Goal: Information Seeking & Learning: Learn about a topic

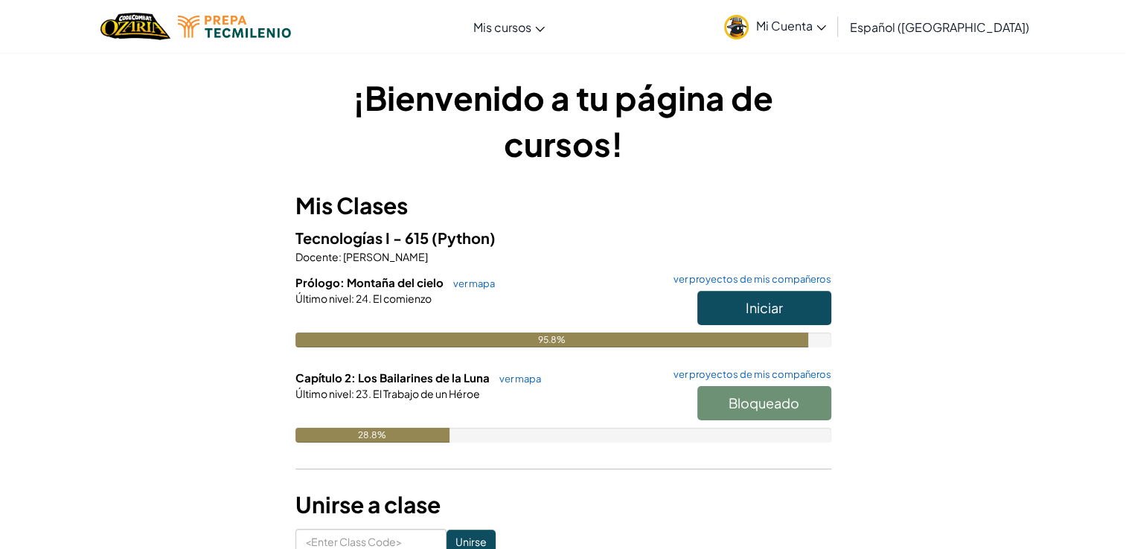
click at [729, 404] on div "Bloqueado" at bounding box center [756, 407] width 149 height 42
drag, startPoint x: 729, startPoint y: 404, endPoint x: 602, endPoint y: 400, distance: 127.3
click at [602, 400] on div "Capítulo 2: Los Bailarines de la Luna ver mapa ver proyectos de mis compañeros …" at bounding box center [563, 417] width 536 height 95
click at [587, 130] on h1 "¡Bienvenido a tu página de cursos!" at bounding box center [563, 120] width 536 height 92
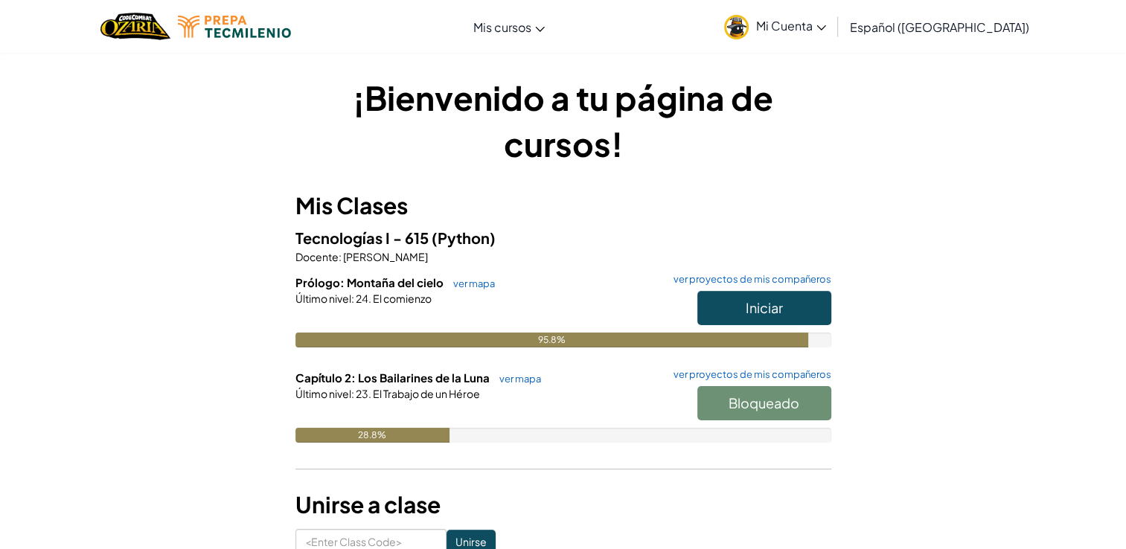
click at [1074, 370] on div "¡Bienvenido a tu página de cursos! Mis Clases Tecnologías I - 615 (Python) Doce…" at bounding box center [563, 314] width 1126 height 525
